Goal: Transaction & Acquisition: Purchase product/service

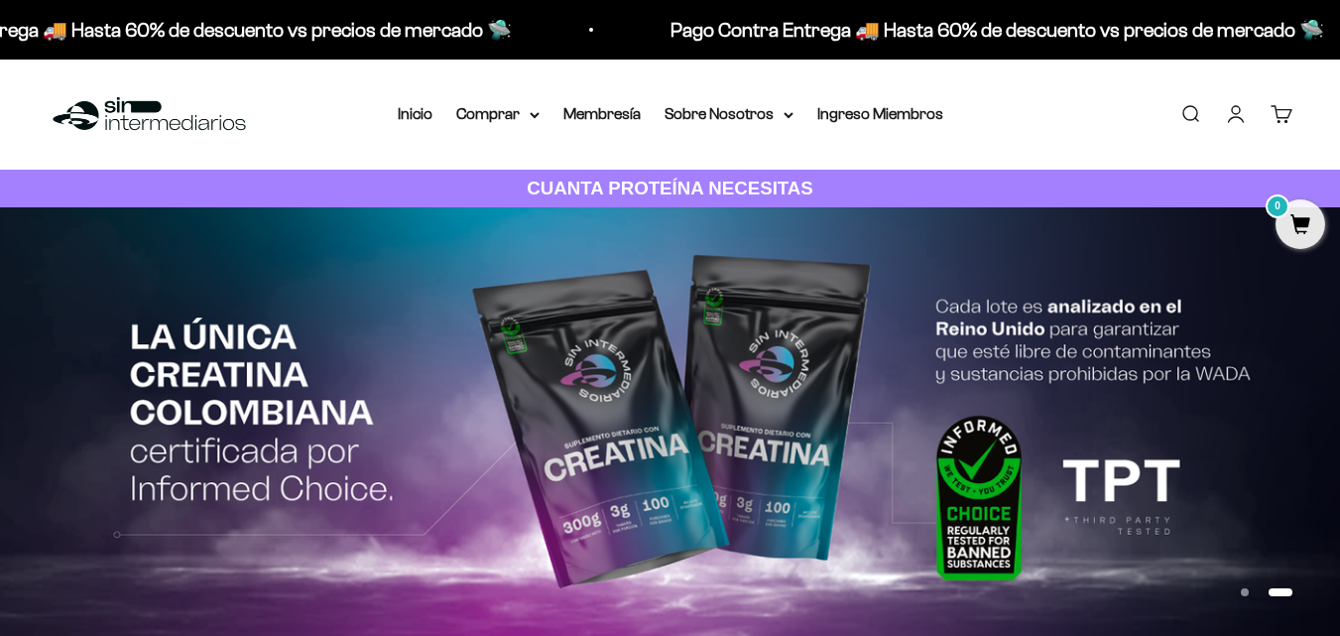
click at [1238, 107] on link "Iniciar sesión" at bounding box center [1236, 114] width 22 height 22
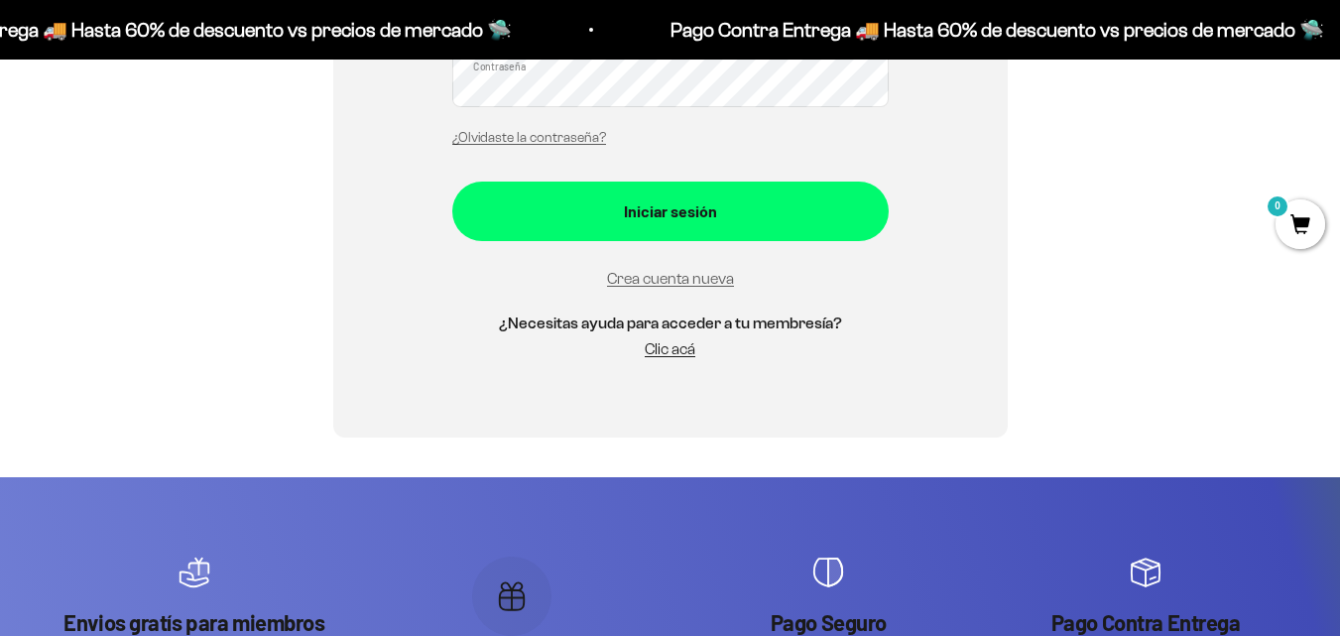
scroll to position [397, 0]
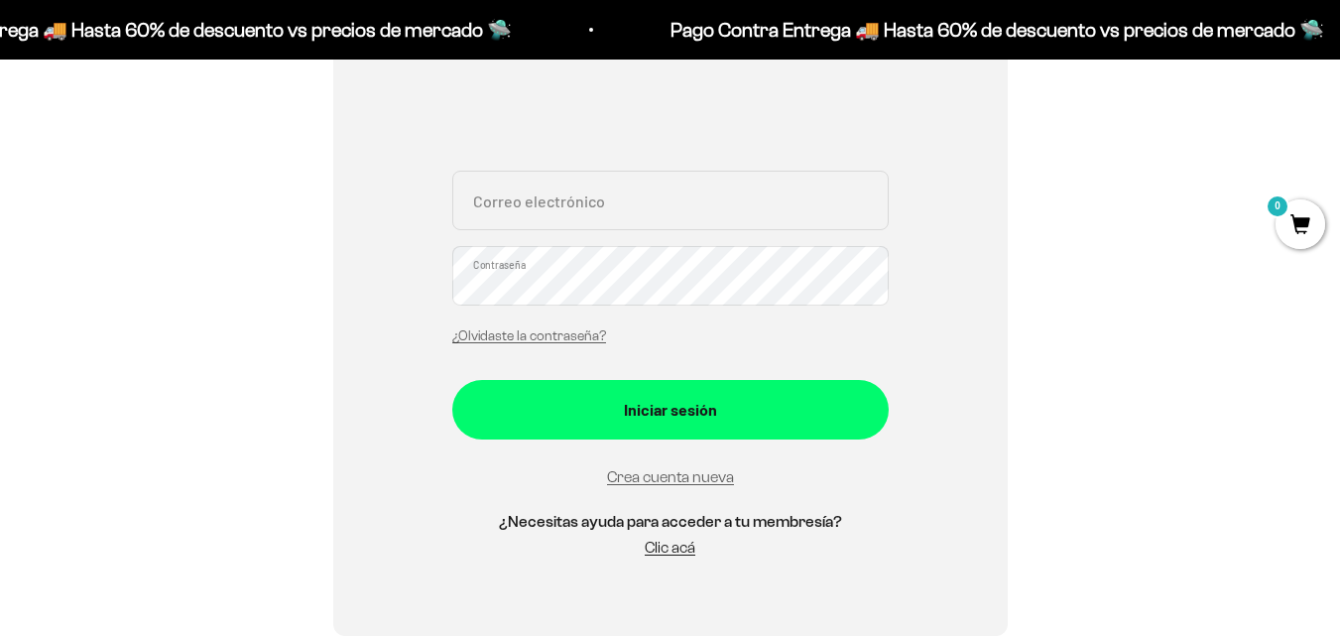
click at [606, 210] on input "Correo electrónico" at bounding box center [670, 201] width 436 height 60
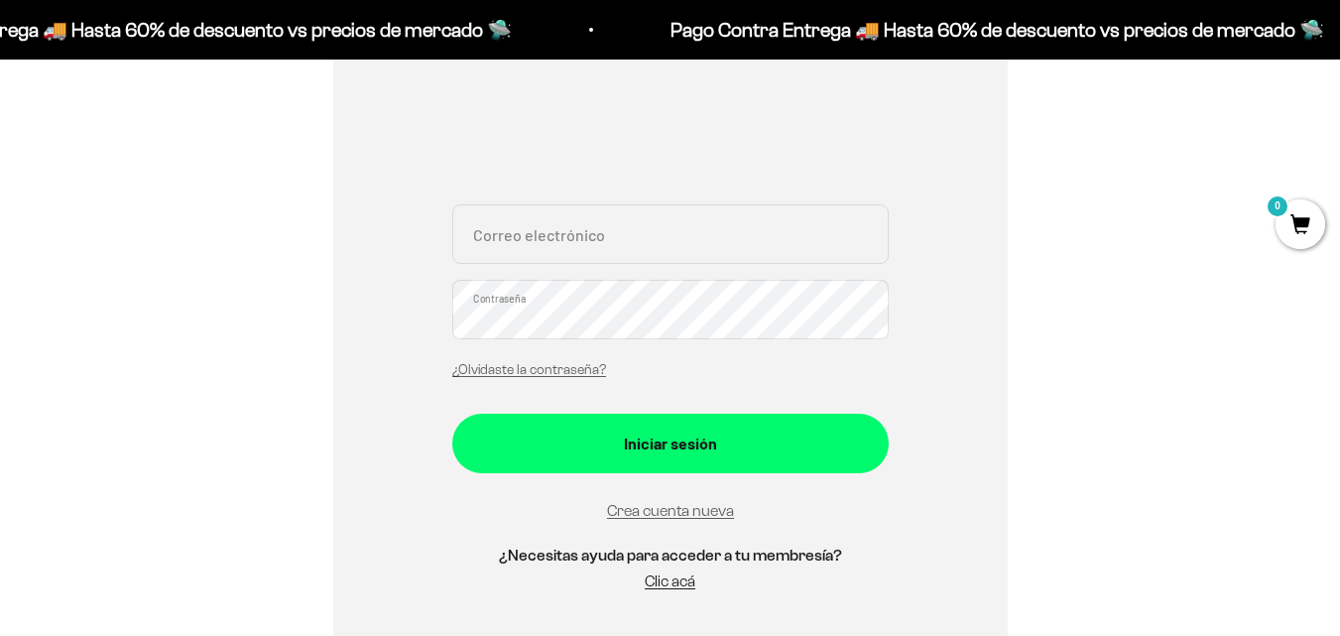
scroll to position [298, 0]
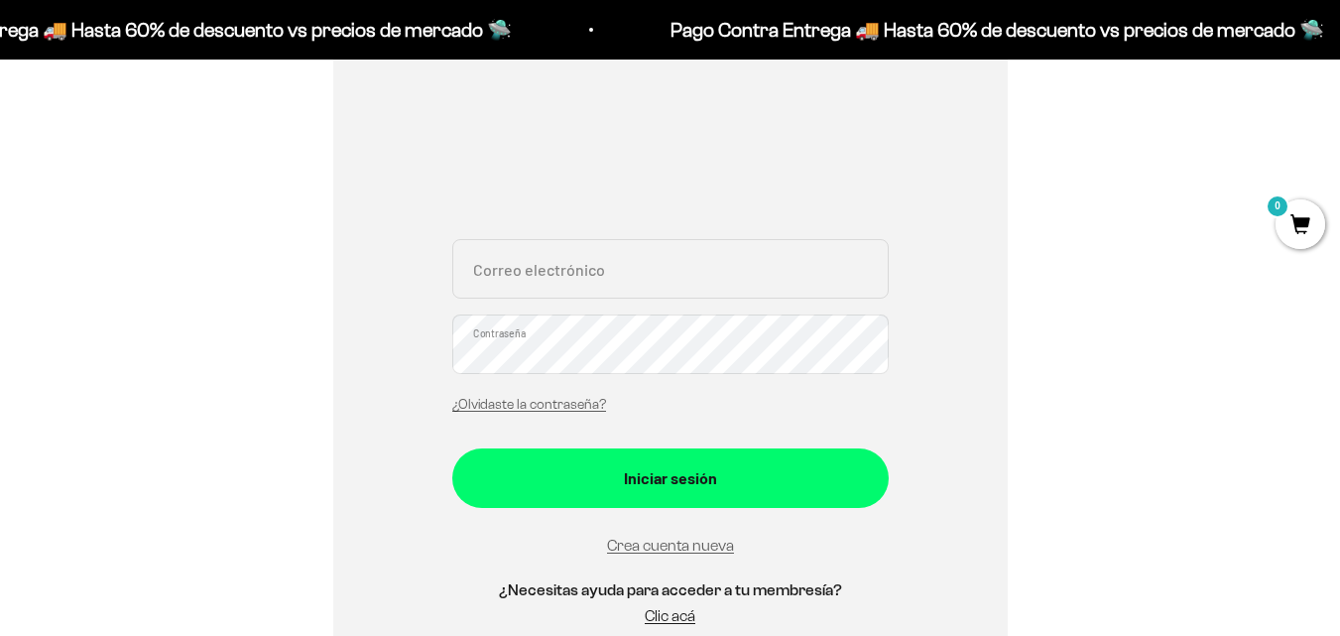
click at [628, 289] on input "Correo electrónico" at bounding box center [670, 269] width 436 height 60
type input "josevelezg13@gmail.com"
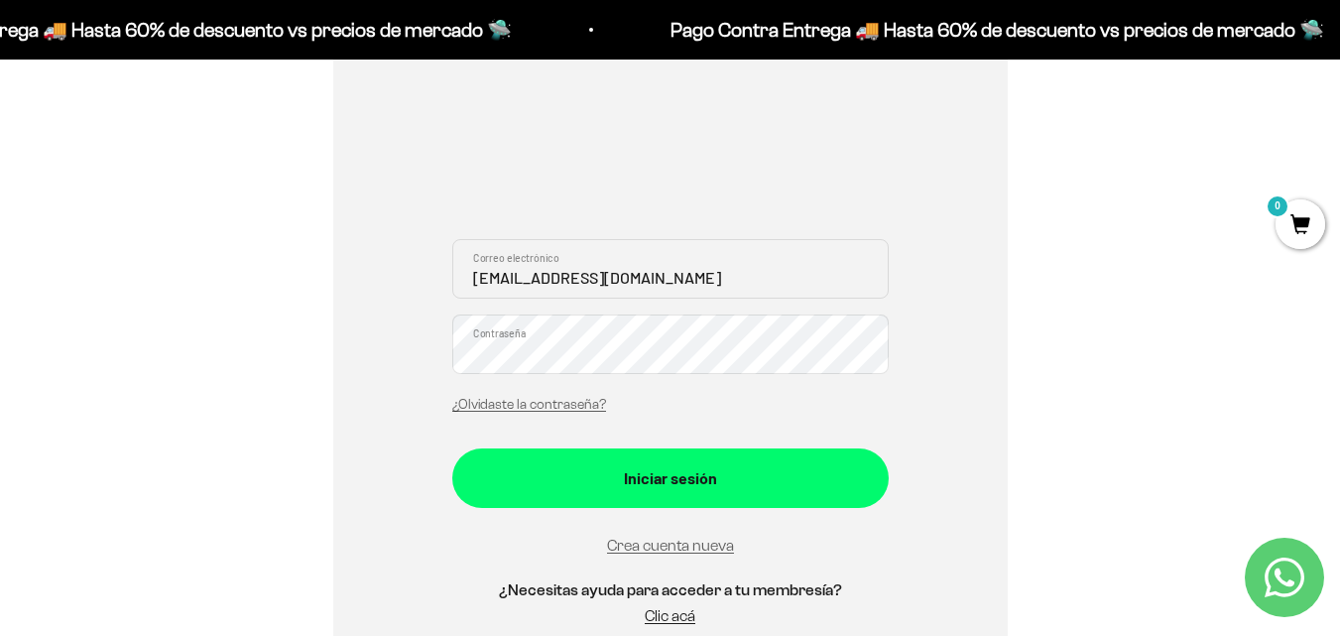
click at [670, 508] on form "josevelezg13@gmail.com Correo electrónico Contraseña ¿Olvidaste la contraseña? …" at bounding box center [670, 398] width 436 height 318
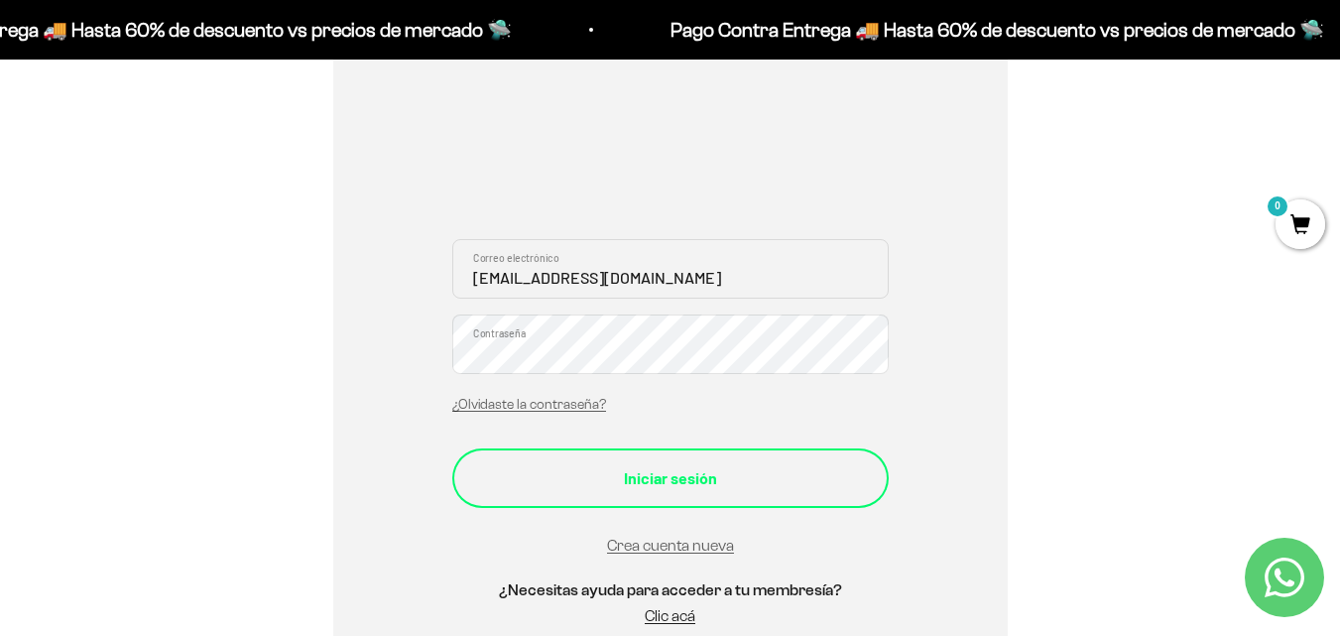
click at [673, 493] on button "Iniciar sesión" at bounding box center [670, 478] width 436 height 60
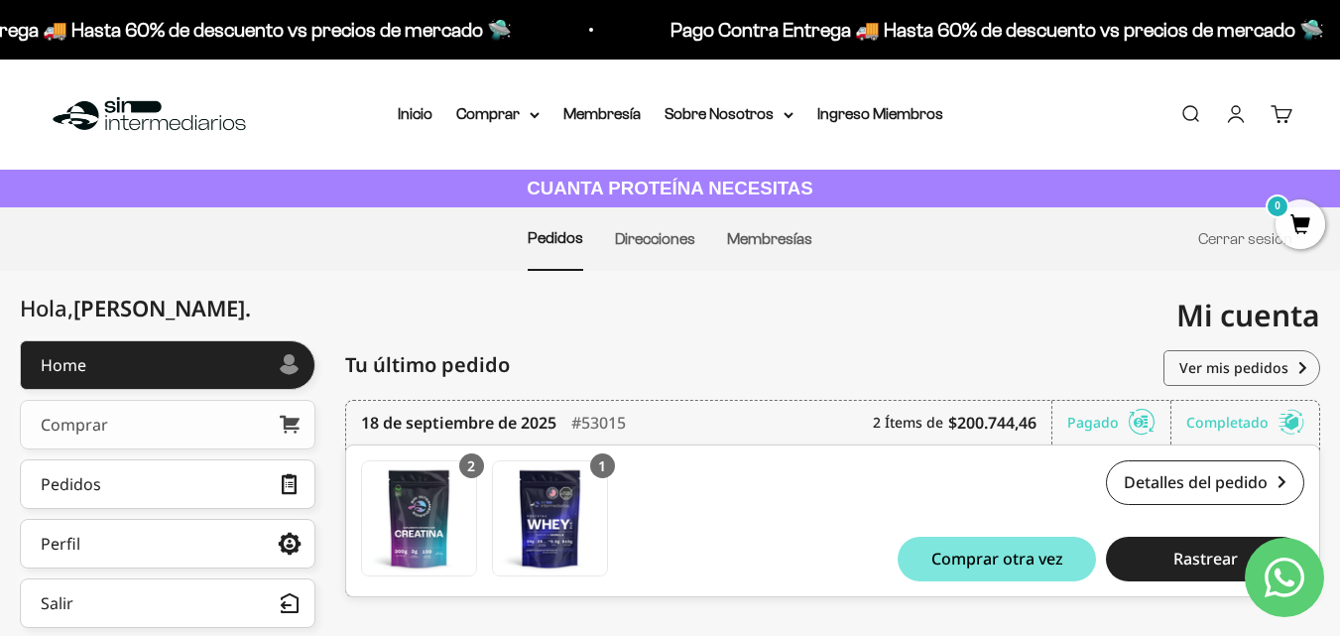
click at [164, 414] on link "Comprar" at bounding box center [168, 425] width 296 height 50
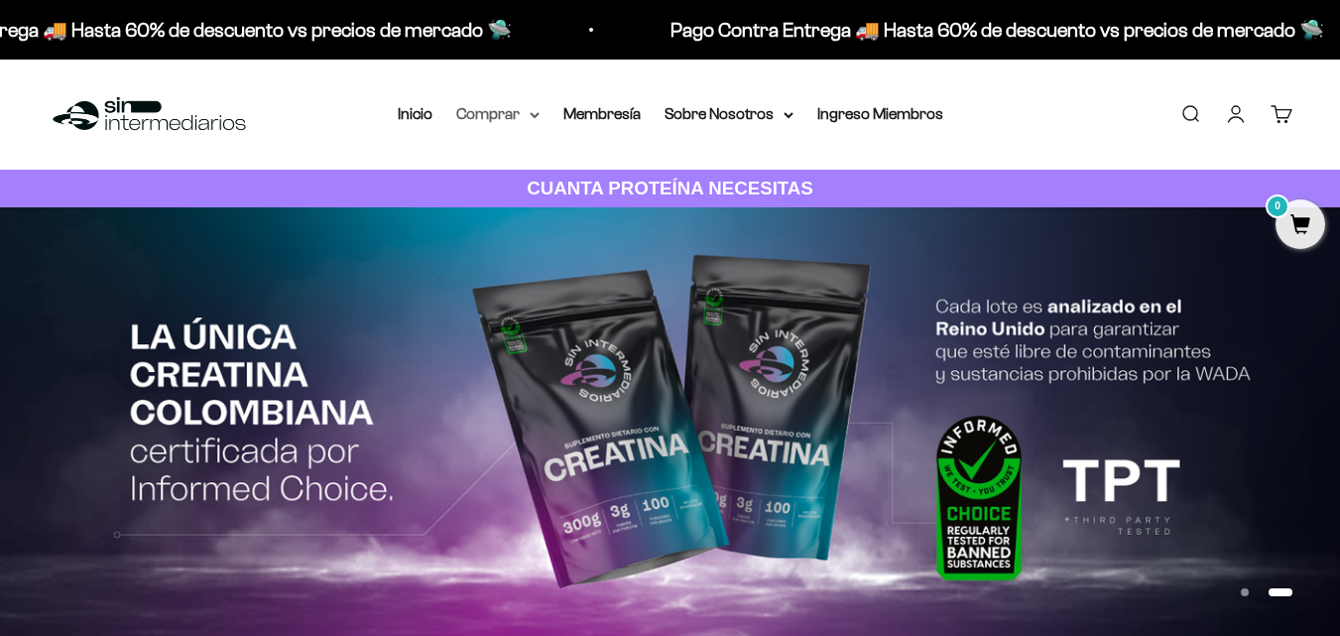
click at [535, 116] on icon at bounding box center [535, 115] width 8 height 4
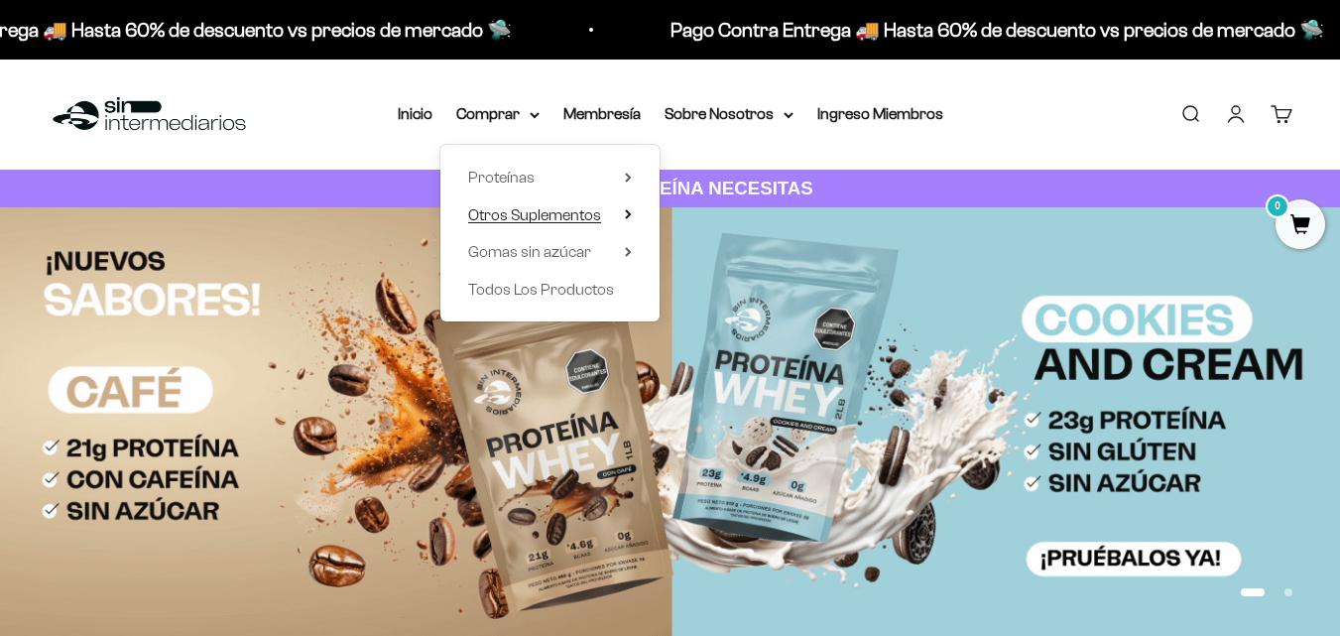
click at [622, 218] on summary "Otros Suplementos" at bounding box center [550, 215] width 164 height 26
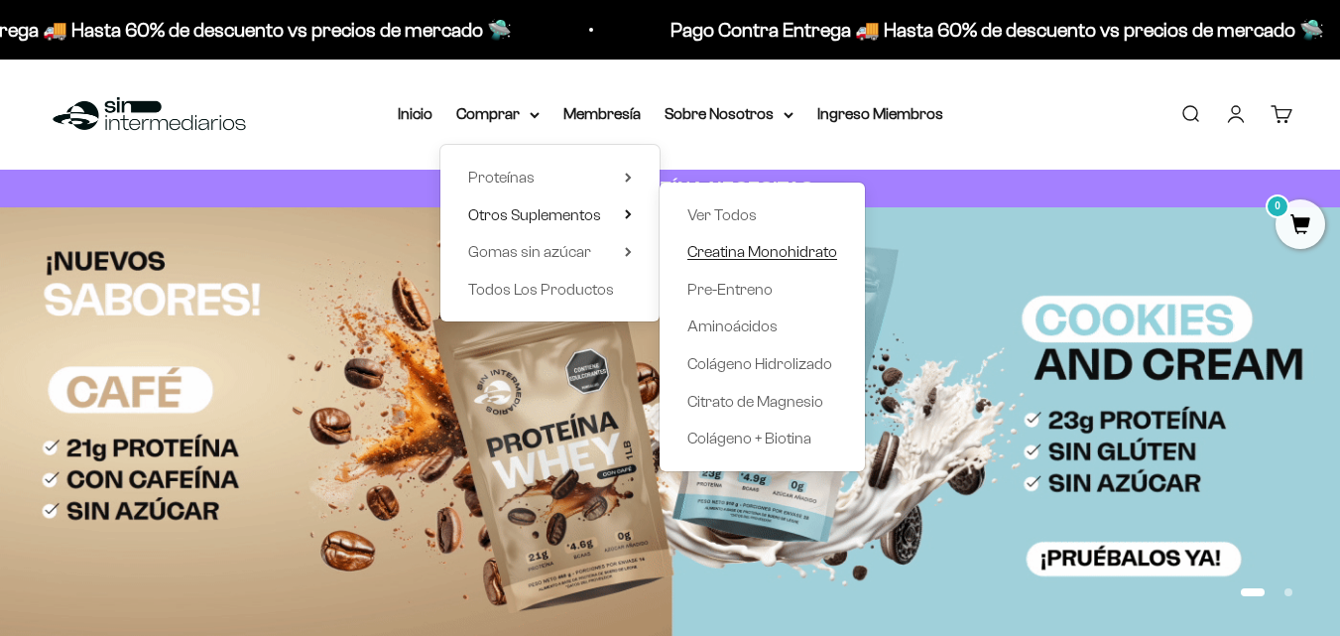
click at [758, 247] on span "Creatina Monohidrato" at bounding box center [762, 251] width 150 height 17
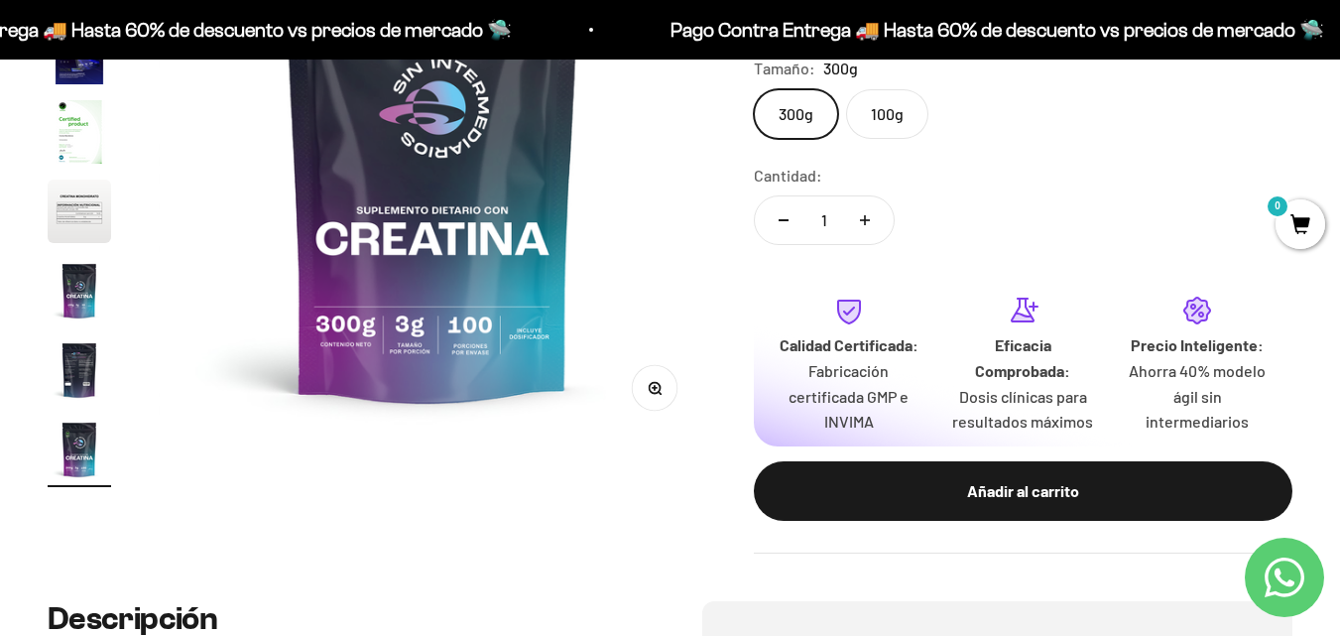
scroll to position [397, 0]
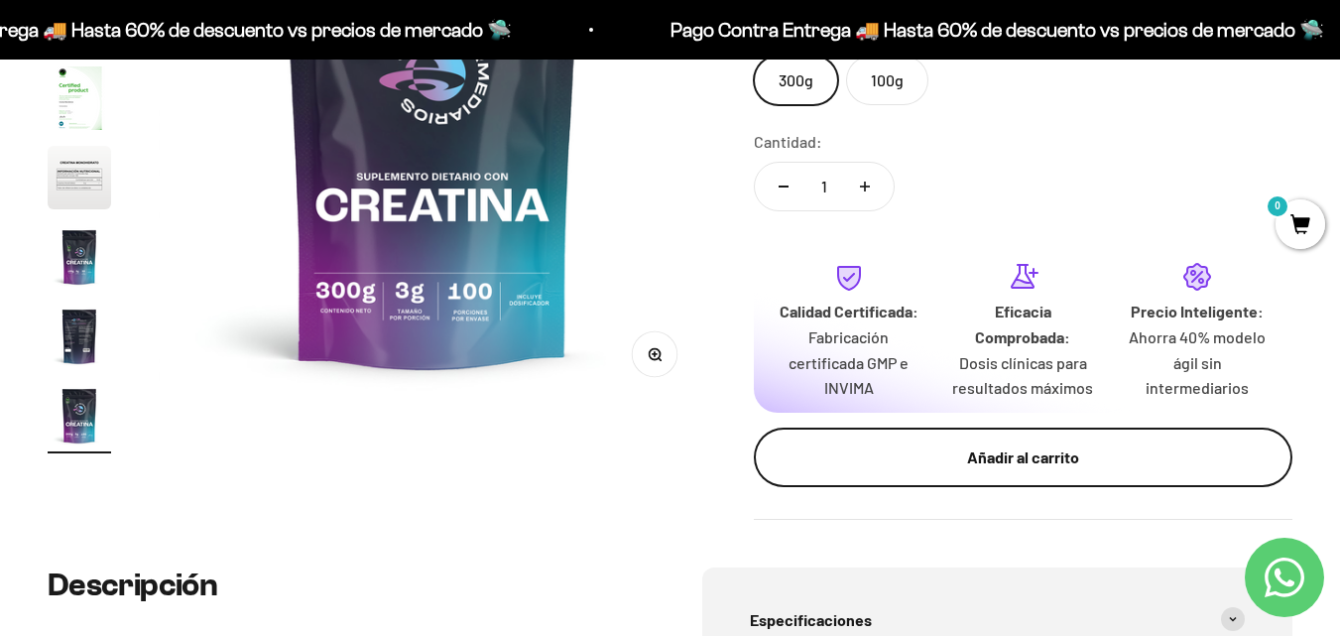
click at [949, 456] on div "Añadir al carrito" at bounding box center [1022, 457] width 459 height 26
click at [0, 0] on div at bounding box center [0, 0] width 0 height 0
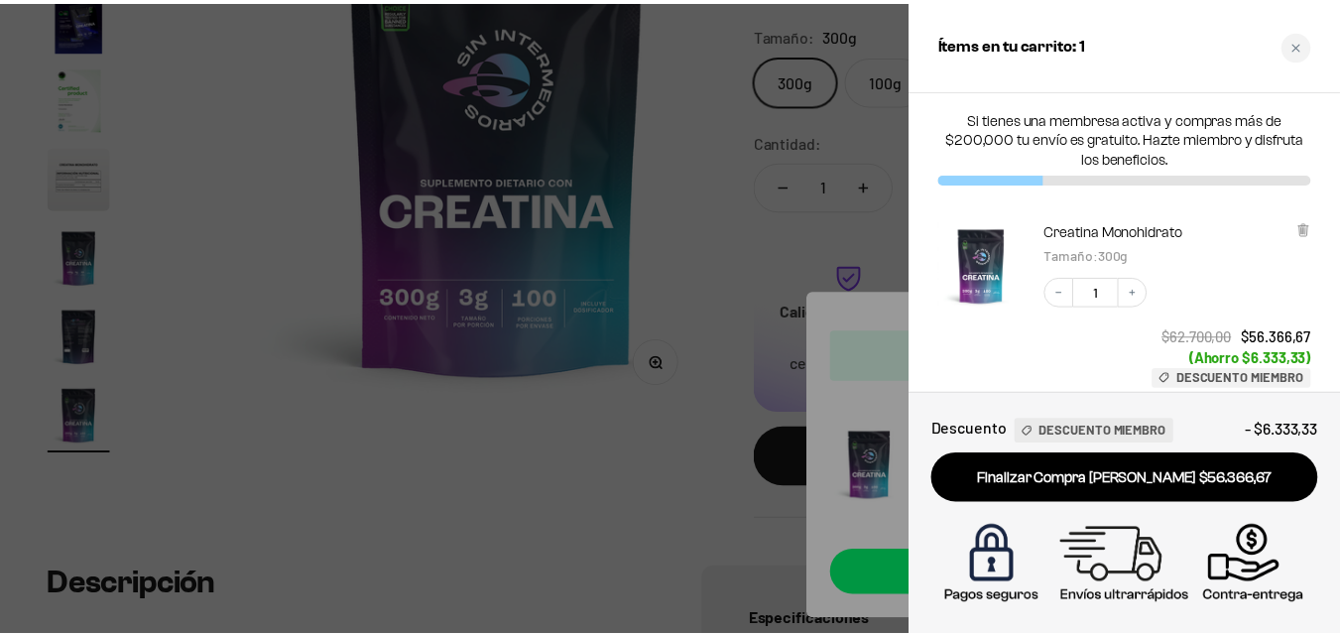
scroll to position [0, 4539]
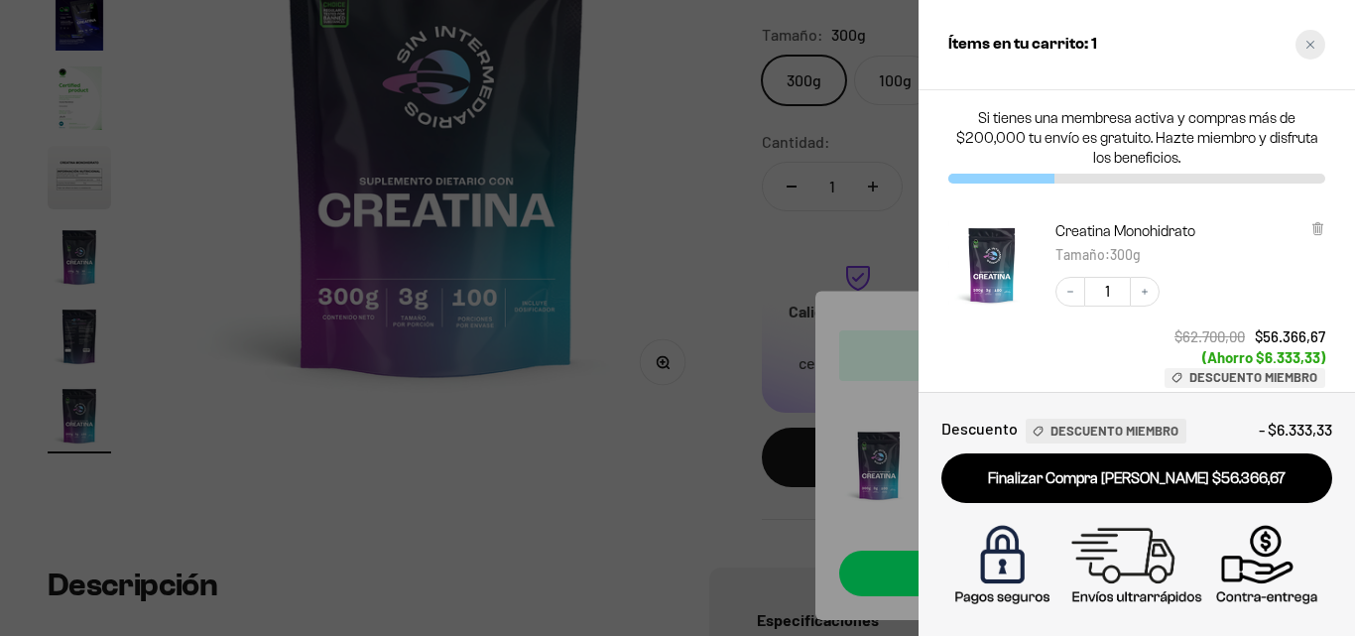
click at [1307, 45] on icon "Close cart" at bounding box center [1310, 45] width 10 height 10
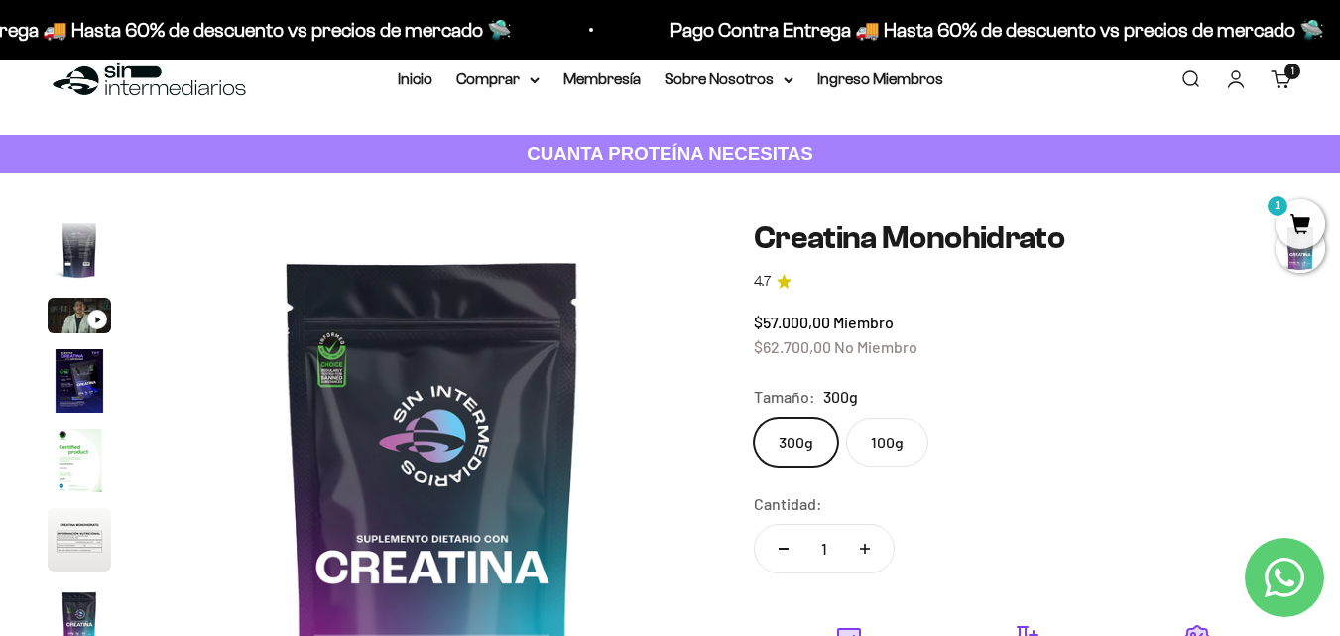
scroll to position [0, 0]
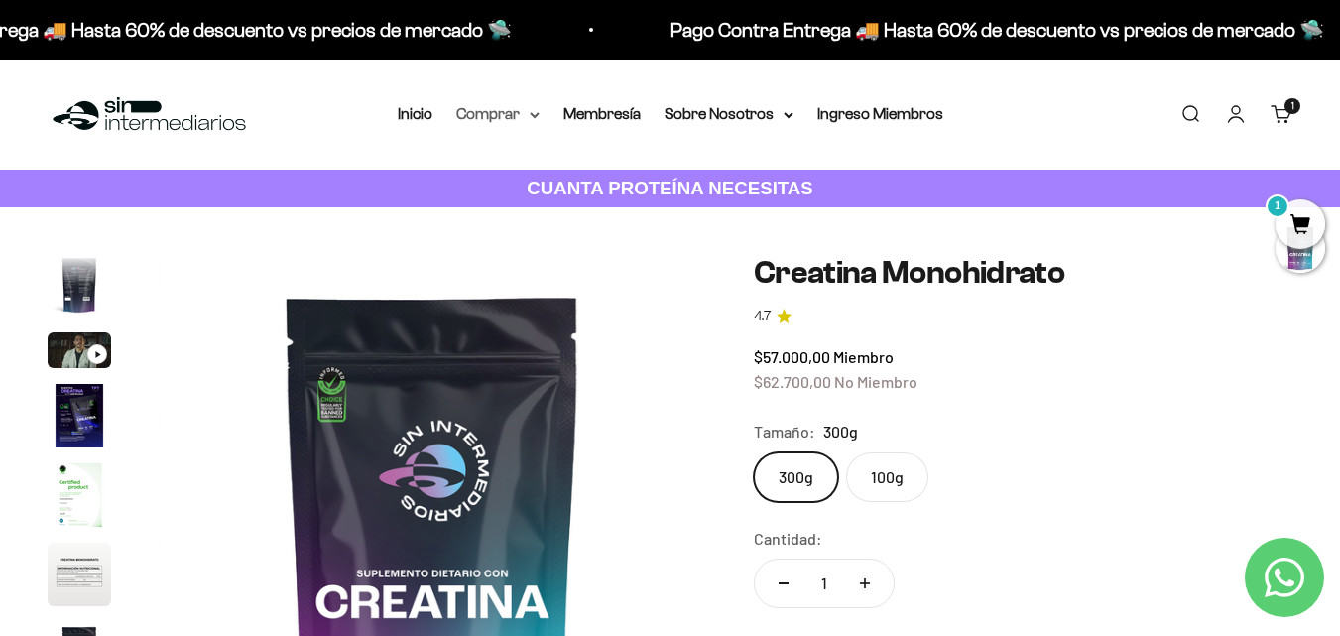
click at [529, 110] on summary "Comprar" at bounding box center [497, 114] width 83 height 26
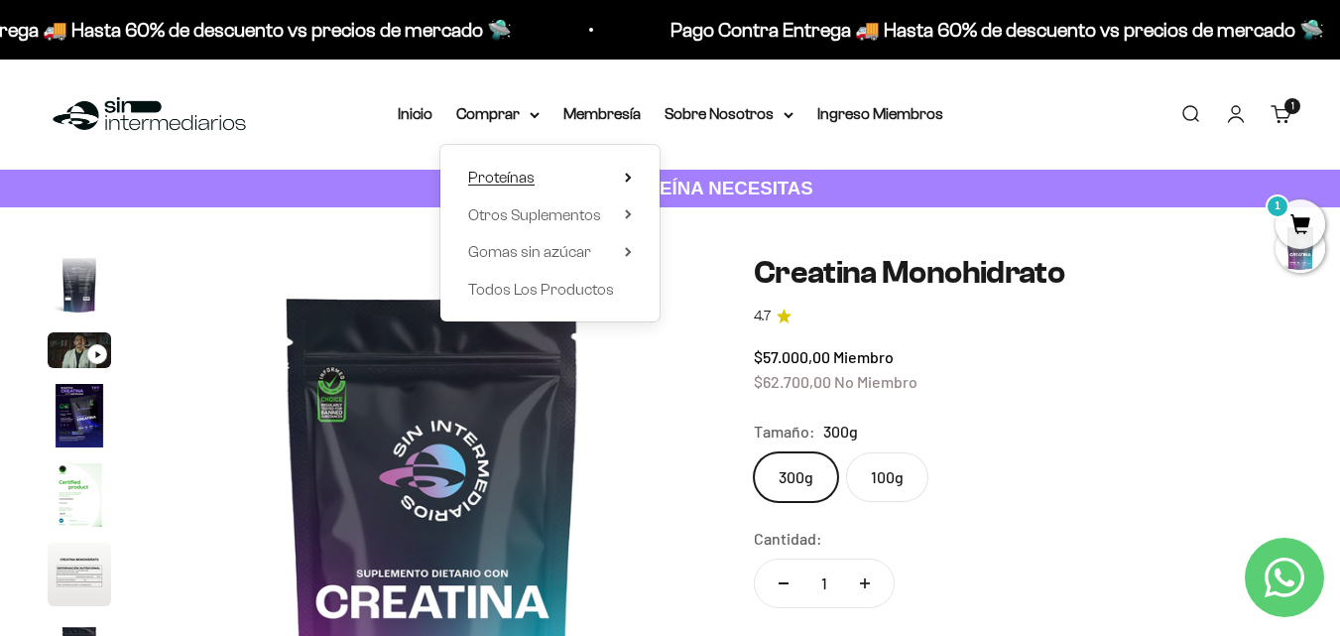
click at [616, 179] on summary "Proteínas" at bounding box center [550, 178] width 164 height 26
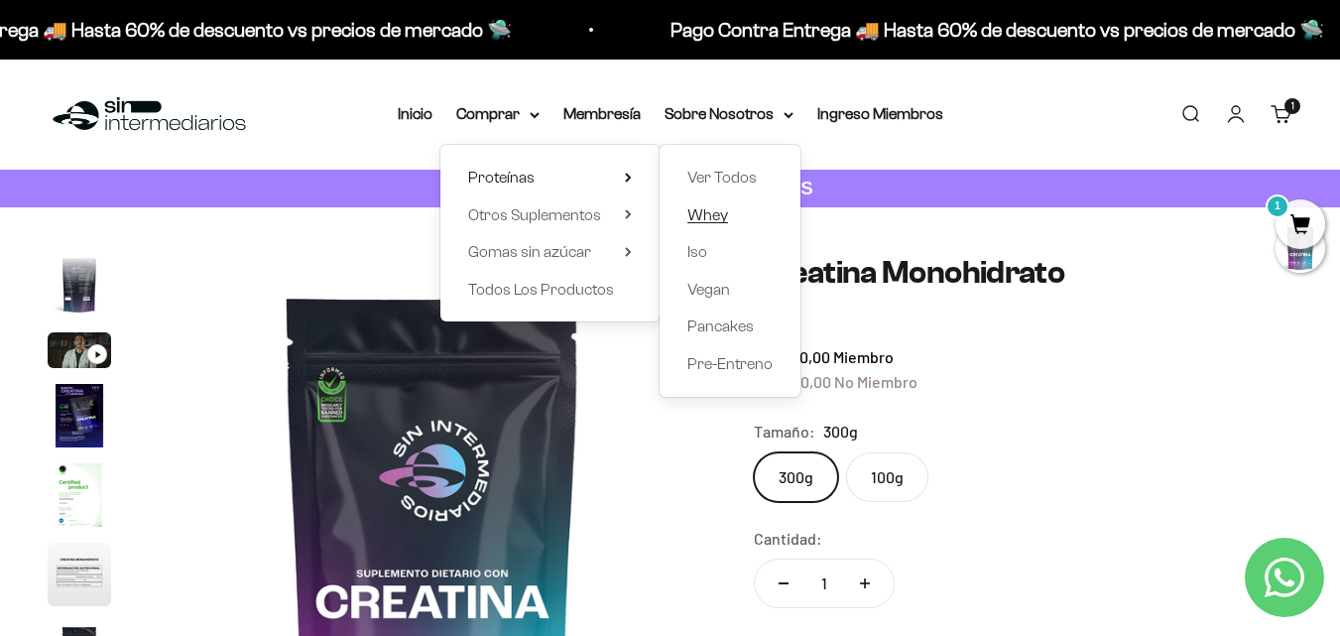
click at [709, 207] on span "Whey" at bounding box center [707, 214] width 41 height 17
